Goal: Task Accomplishment & Management: Manage account settings

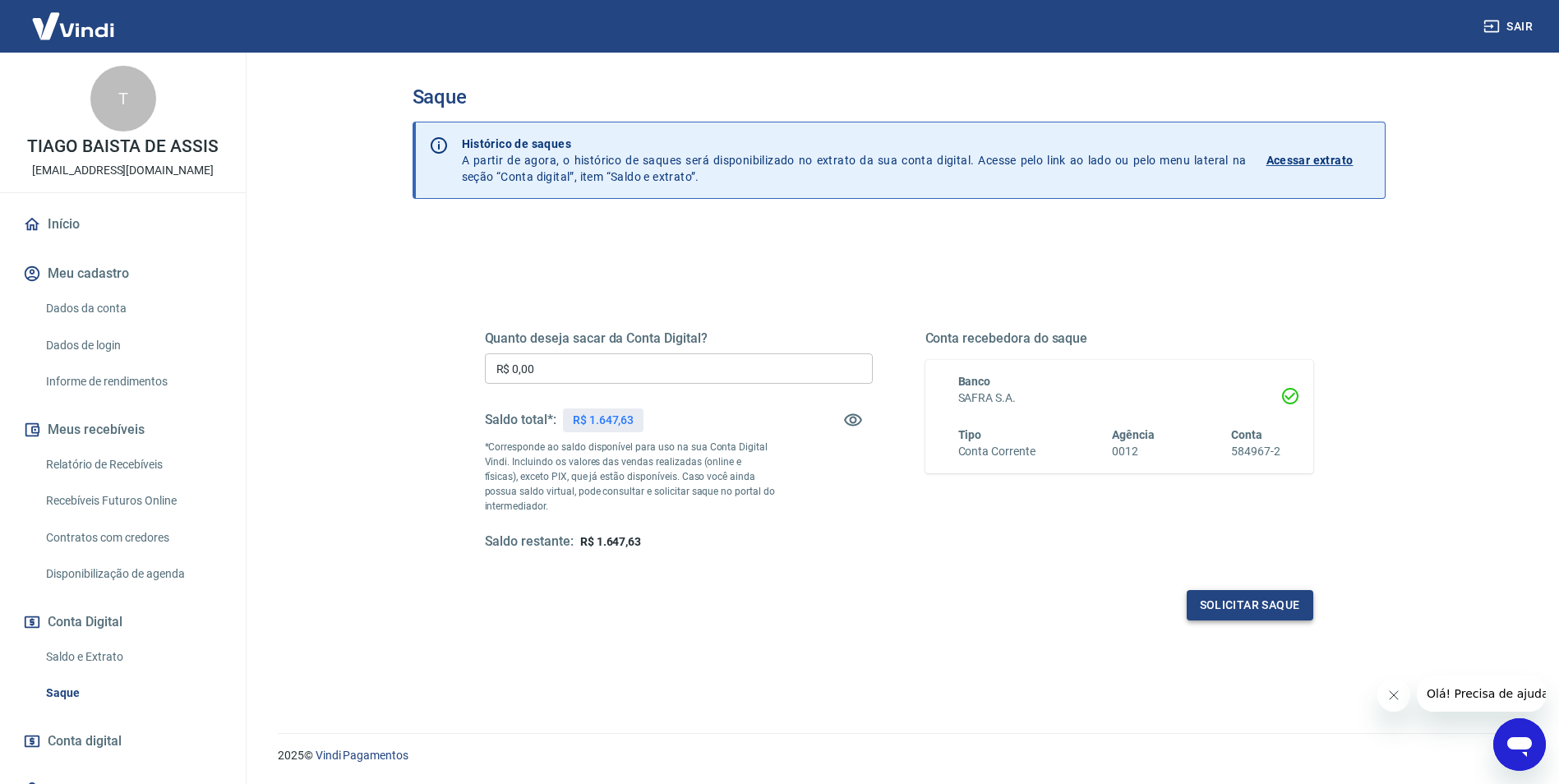
click at [1267, 600] on button "Solicitar saque" at bounding box center [1249, 605] width 126 height 30
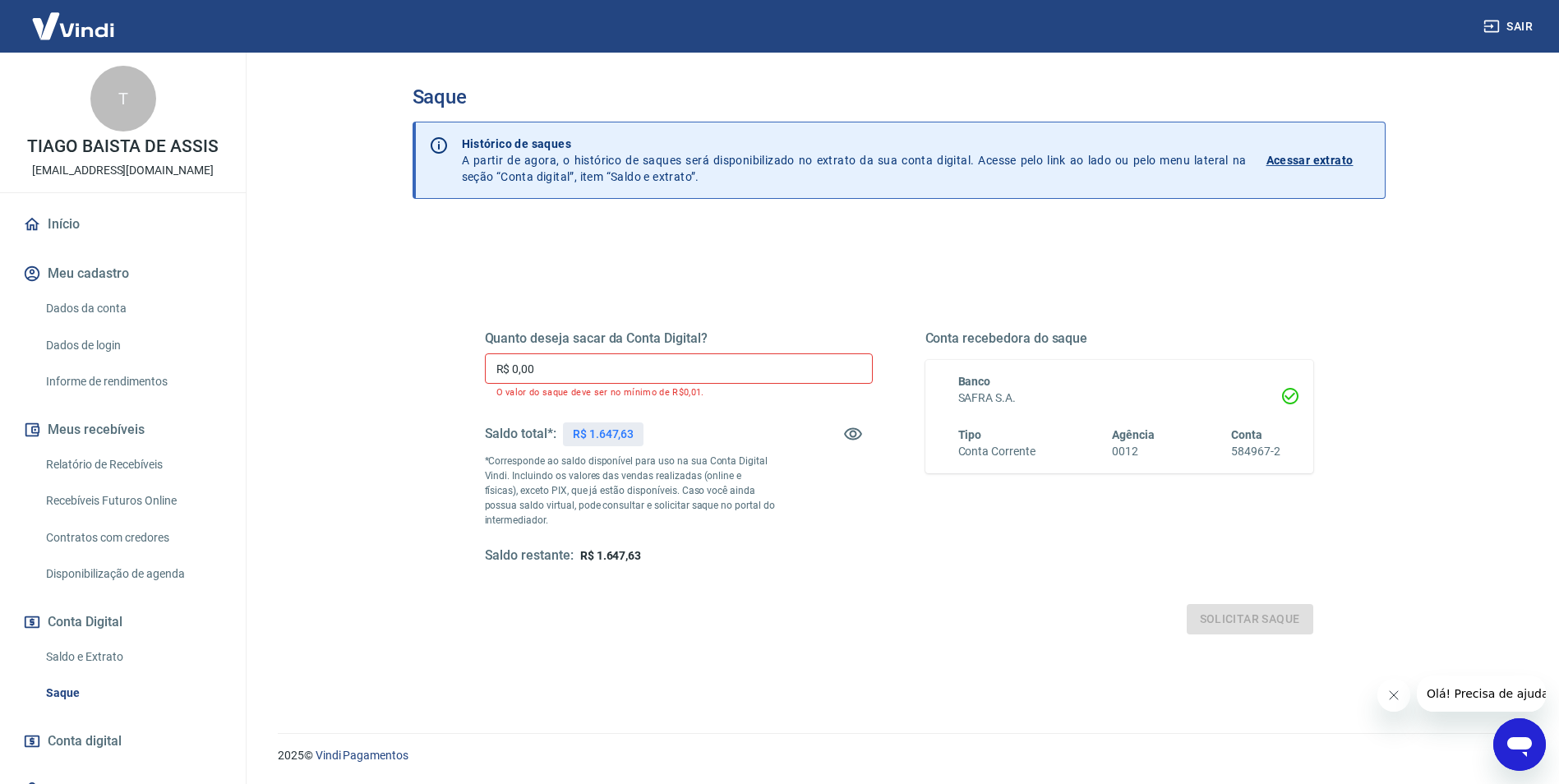
click at [612, 369] on input "R$ 0,00" at bounding box center [679, 369] width 388 height 30
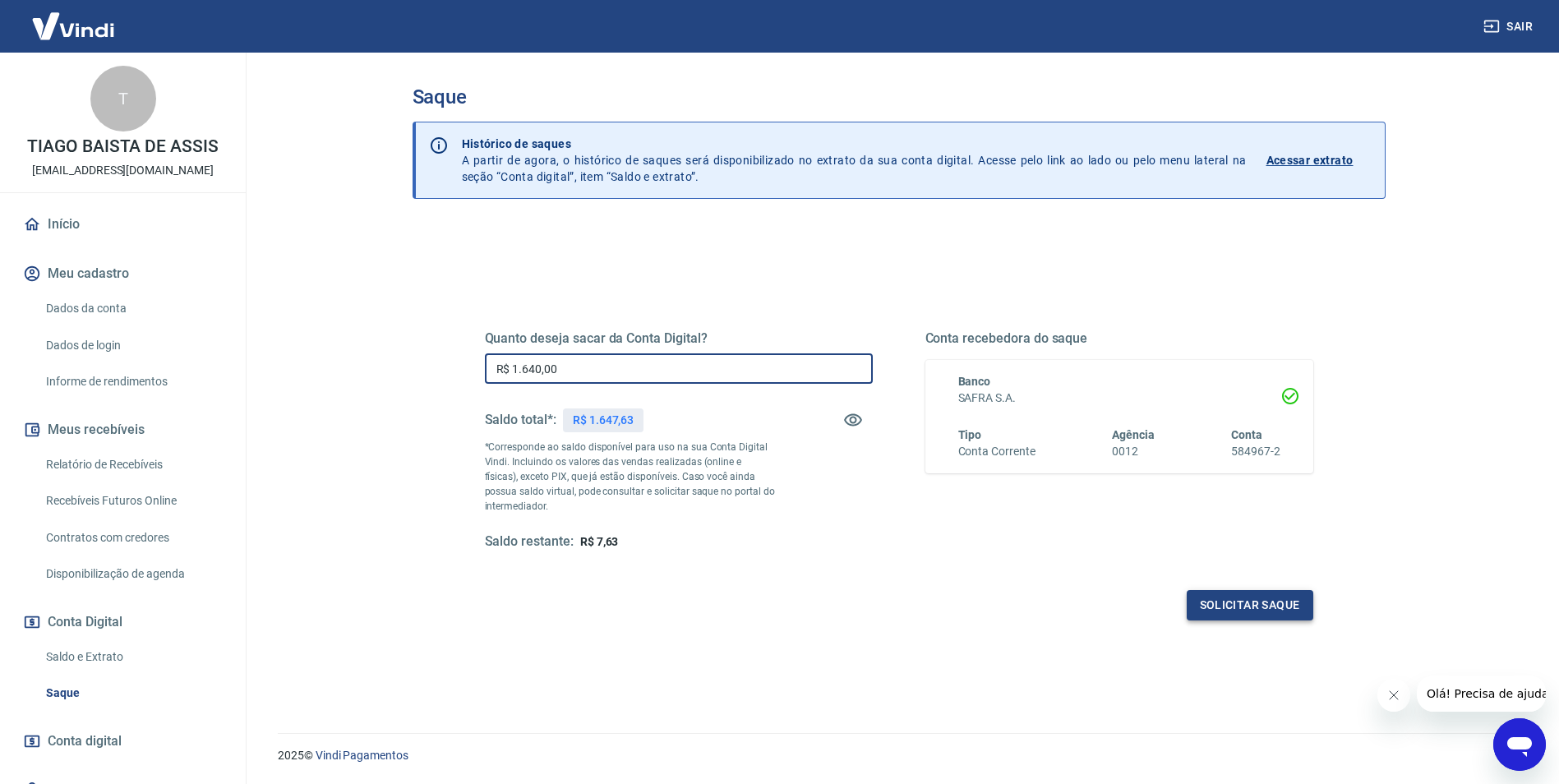
type input "R$ 1.640,00"
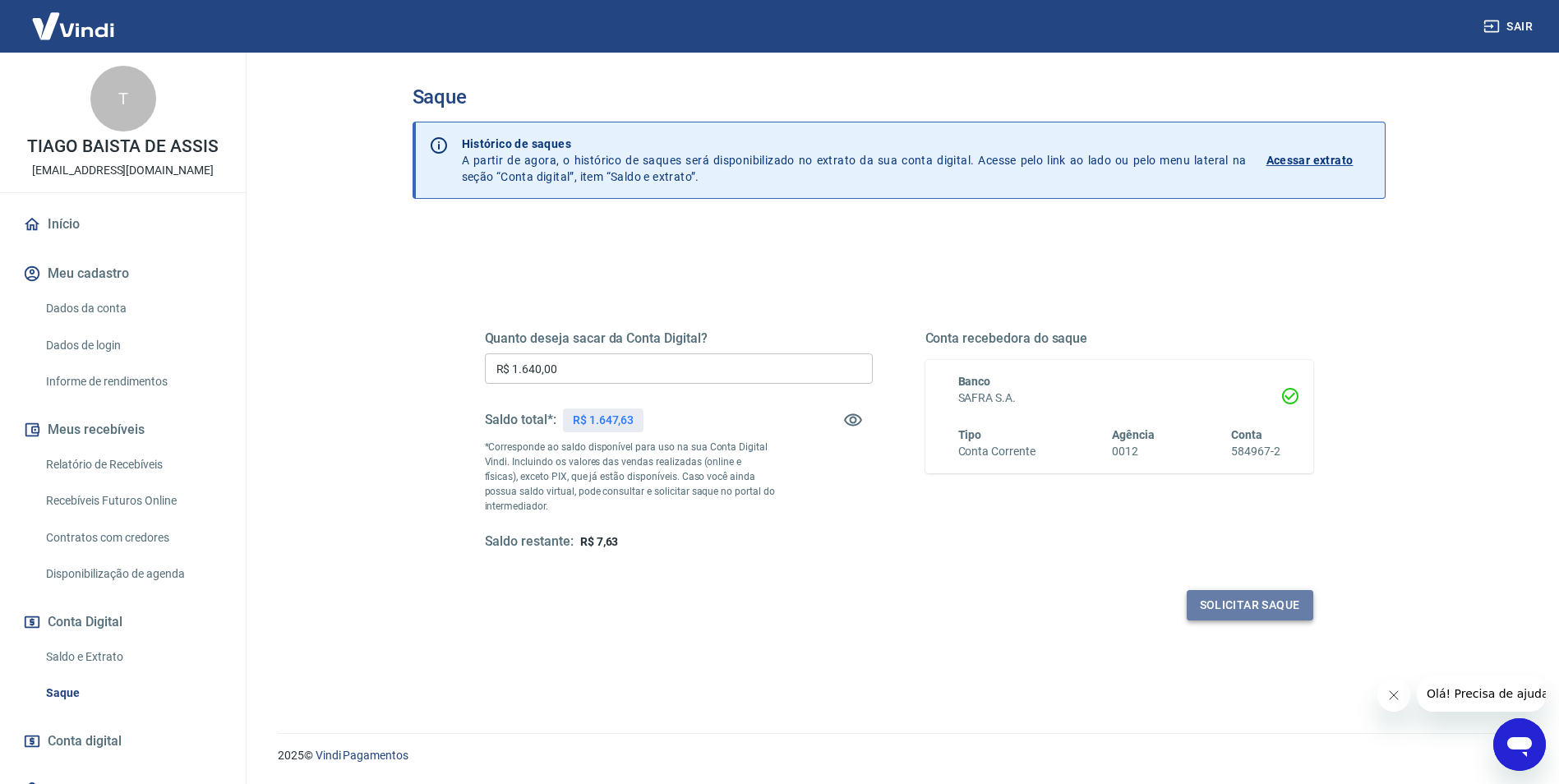
click at [1263, 603] on button "Solicitar saque" at bounding box center [1249, 605] width 126 height 30
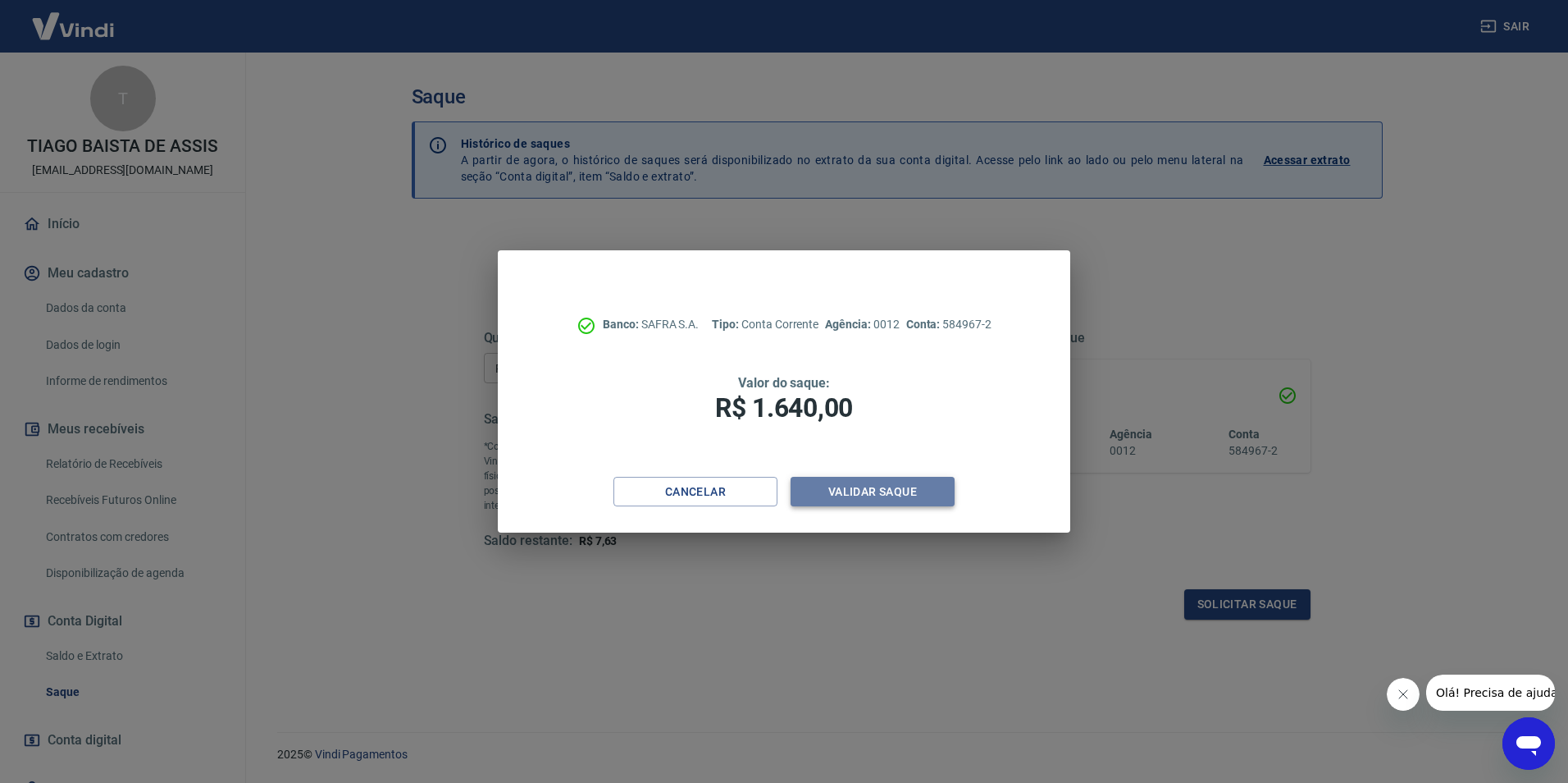
click at [859, 491] on button "Validar saque" at bounding box center [872, 491] width 164 height 30
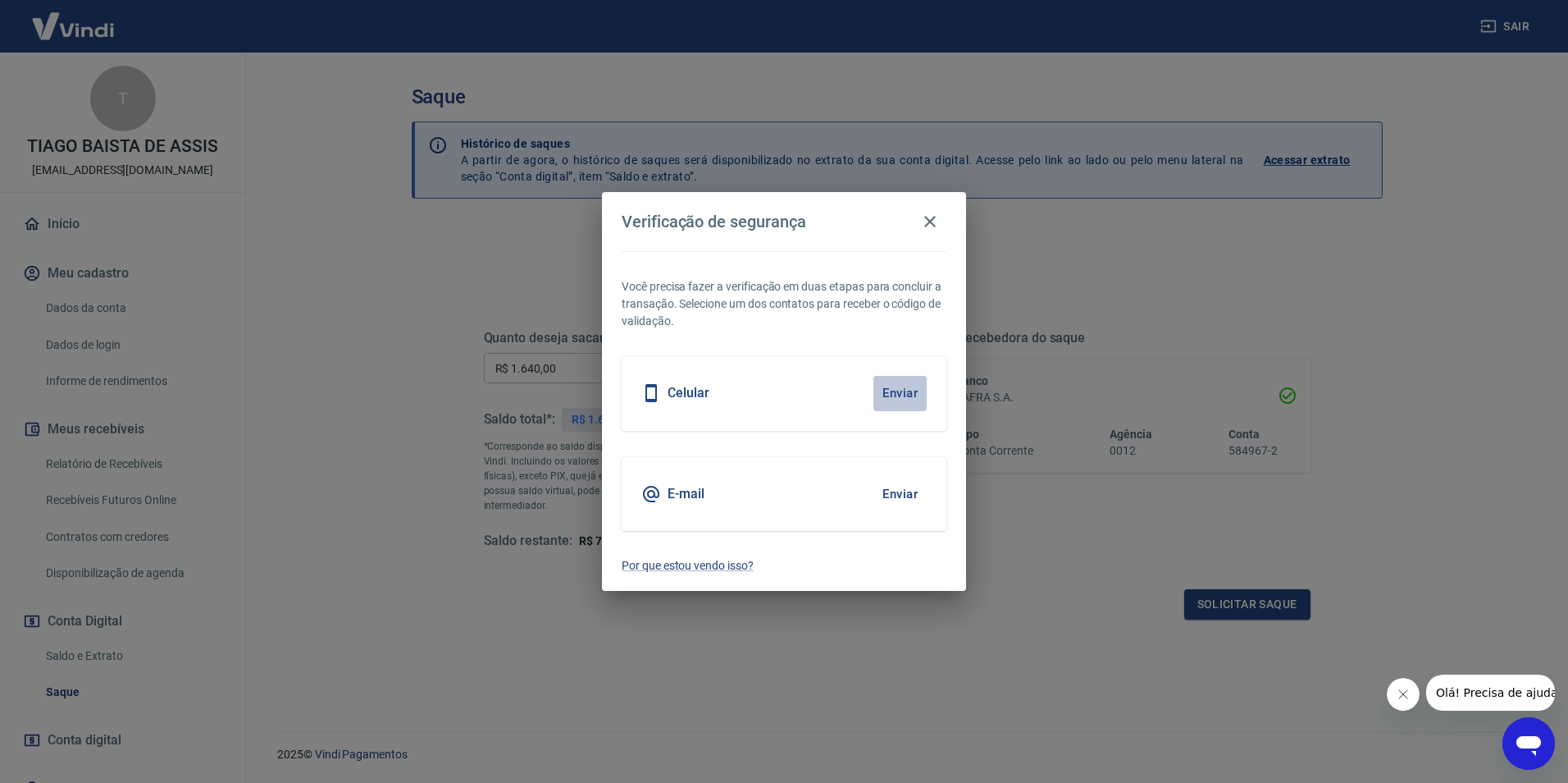
click at [908, 391] on button "Enviar" at bounding box center [900, 393] width 54 height 34
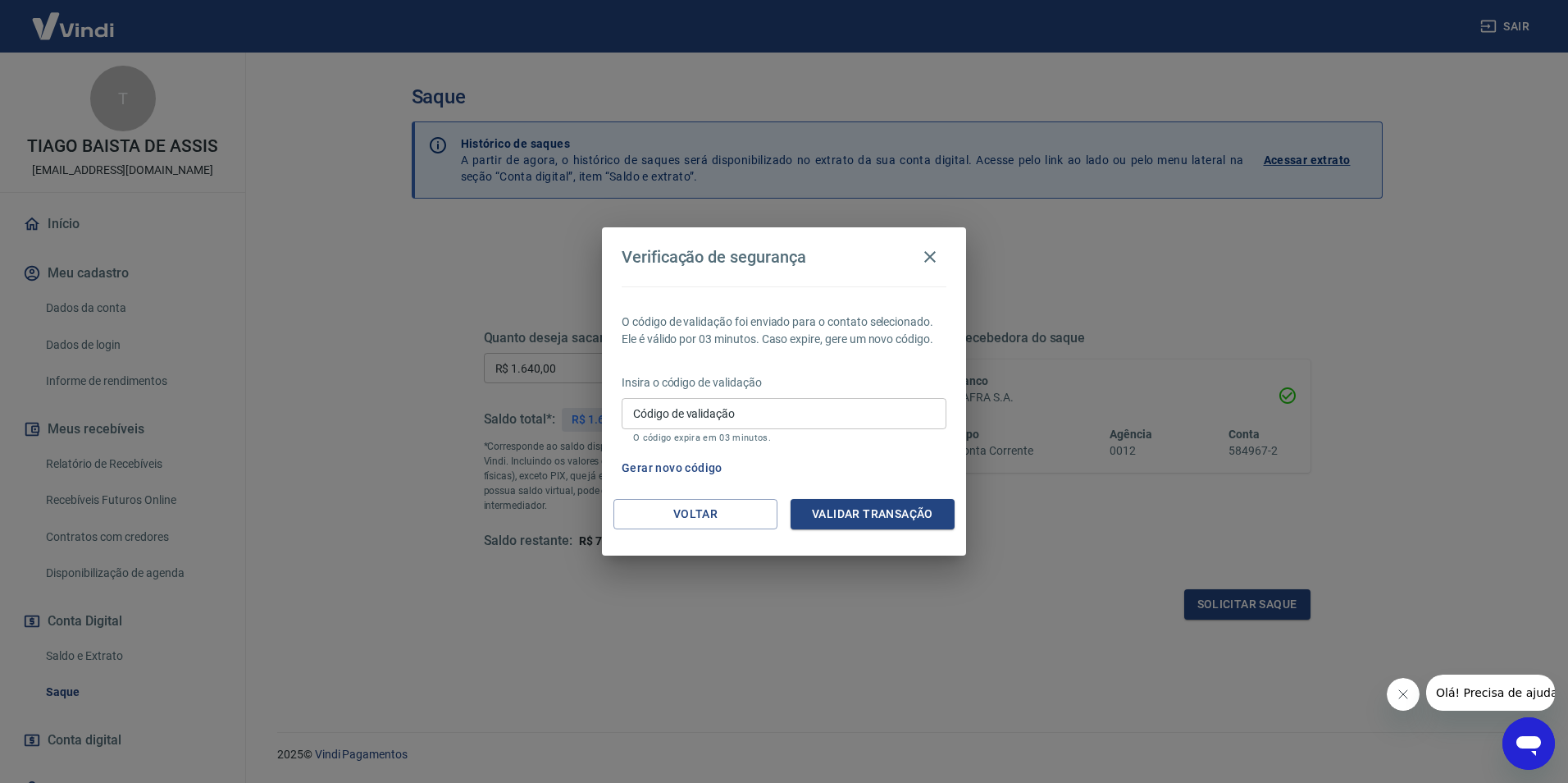
click at [910, 424] on input "Código de validação" at bounding box center [784, 413] width 325 height 30
type input "146834"
click at [868, 516] on button "Validar transação" at bounding box center [872, 513] width 164 height 30
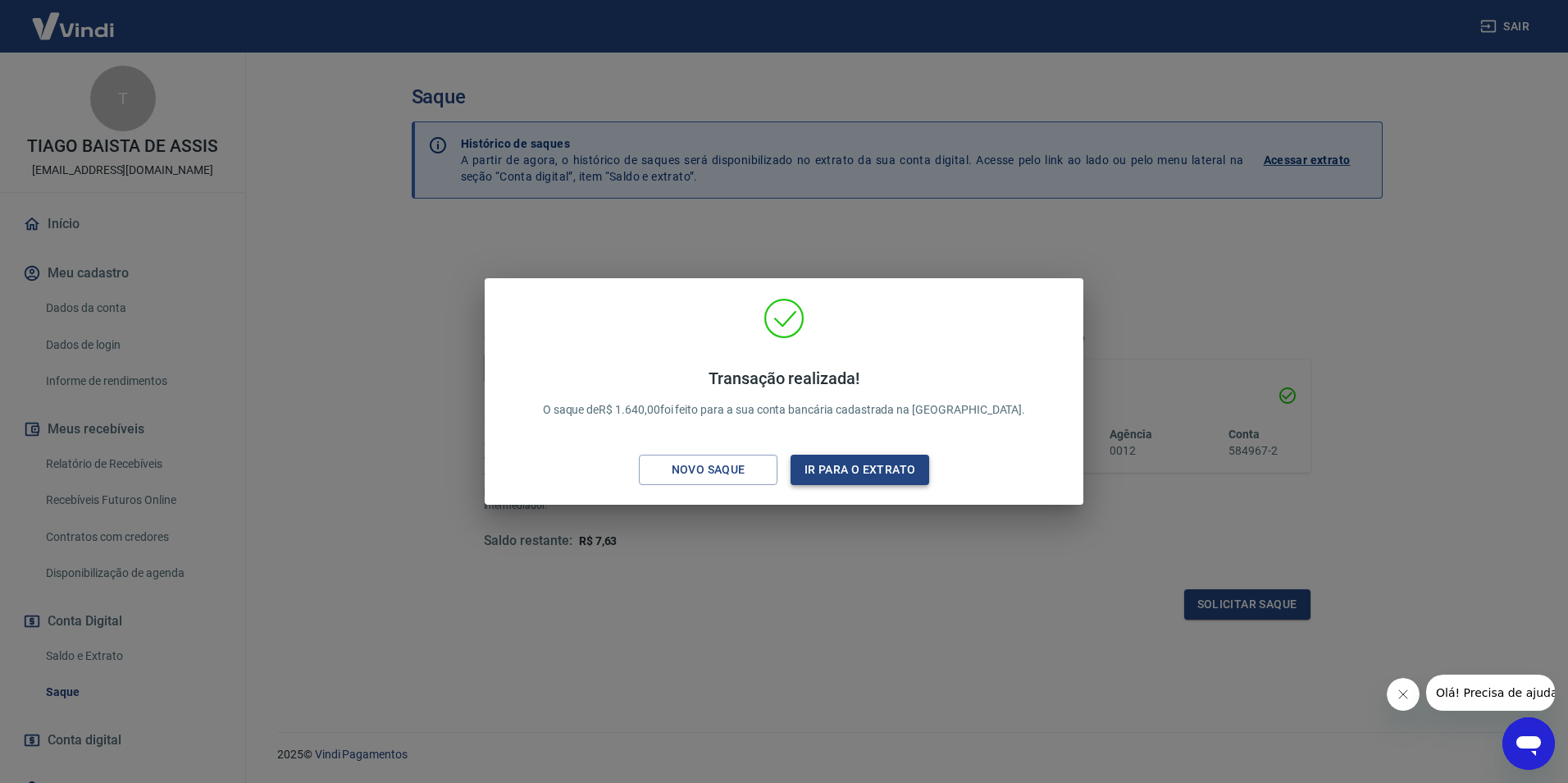
click at [870, 473] on button "Ir para o extrato" at bounding box center [859, 469] width 138 height 30
